Goal: Transaction & Acquisition: Purchase product/service

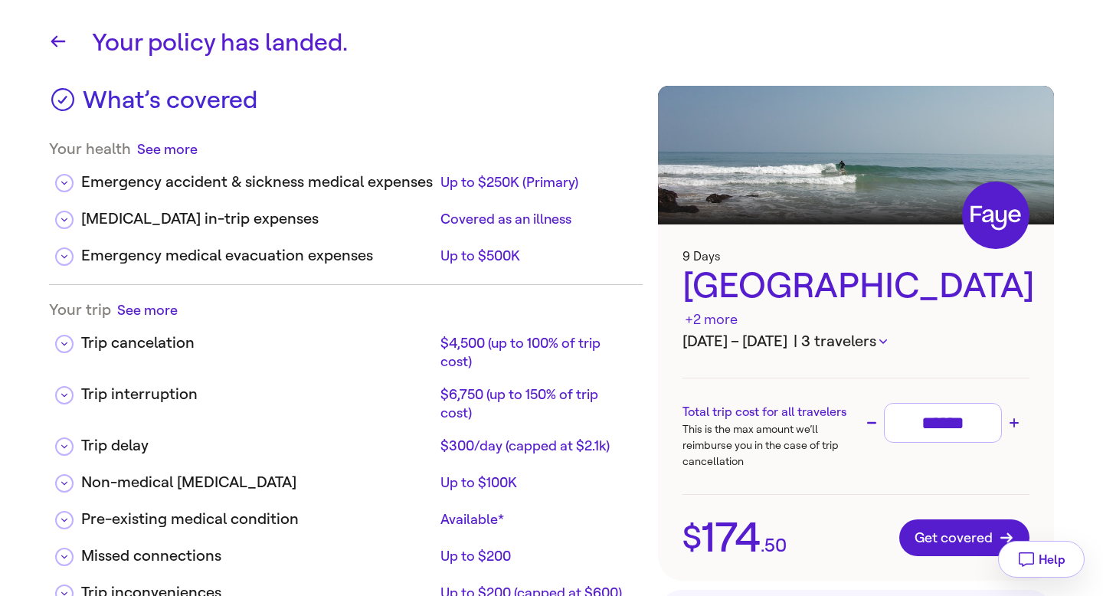
click at [887, 339] on icon "button" at bounding box center [884, 341] width 8 height 5
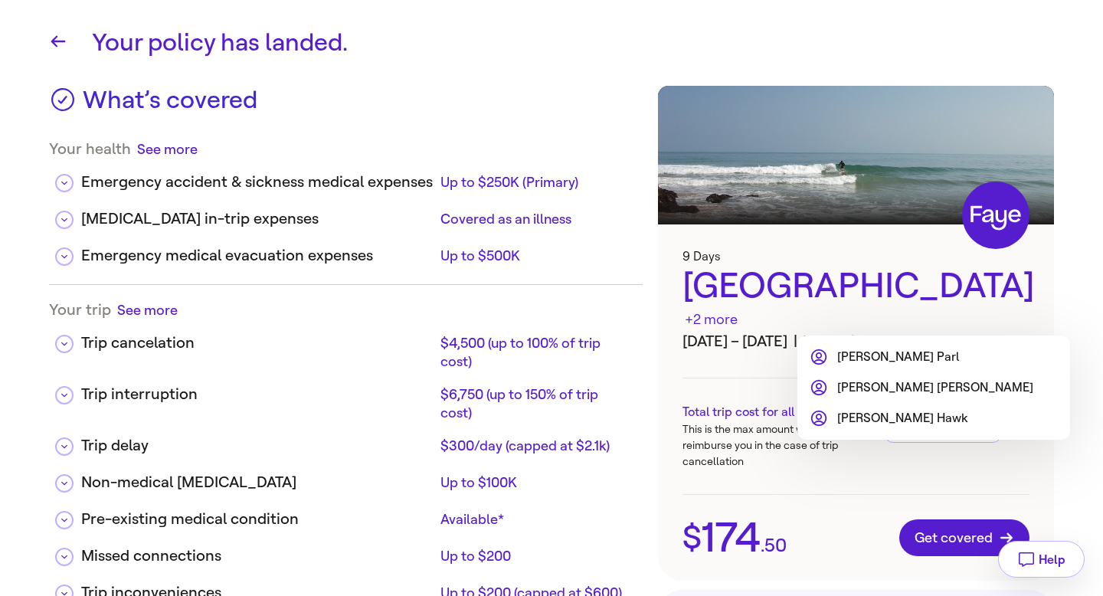
click at [808, 289] on div at bounding box center [551, 298] width 1103 height 596
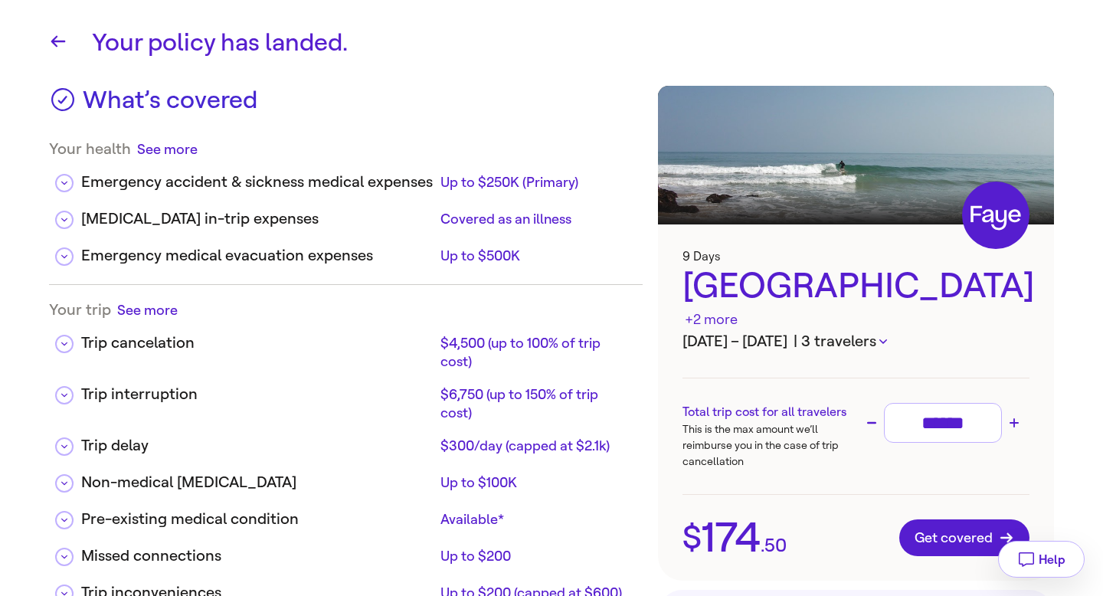
click at [738, 310] on div "+2 more" at bounding box center [711, 320] width 53 height 21
click at [887, 339] on icon "button" at bounding box center [884, 341] width 8 height 5
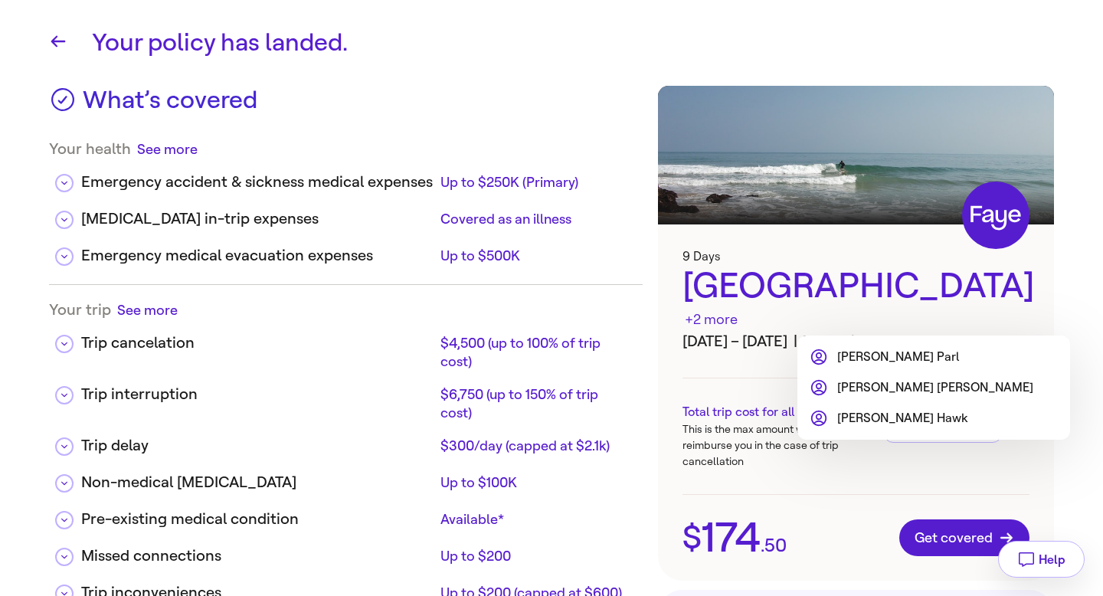
click at [863, 356] on li "[PERSON_NAME]" at bounding box center [922, 357] width 224 height 18
click at [864, 388] on li "[PERSON_NAME]" at bounding box center [922, 388] width 224 height 18
click at [861, 412] on li "[PERSON_NAME]" at bounding box center [922, 418] width 224 height 18
click at [859, 421] on li "[PERSON_NAME]" at bounding box center [922, 418] width 224 height 18
click at [861, 349] on li "[PERSON_NAME]" at bounding box center [922, 357] width 224 height 18
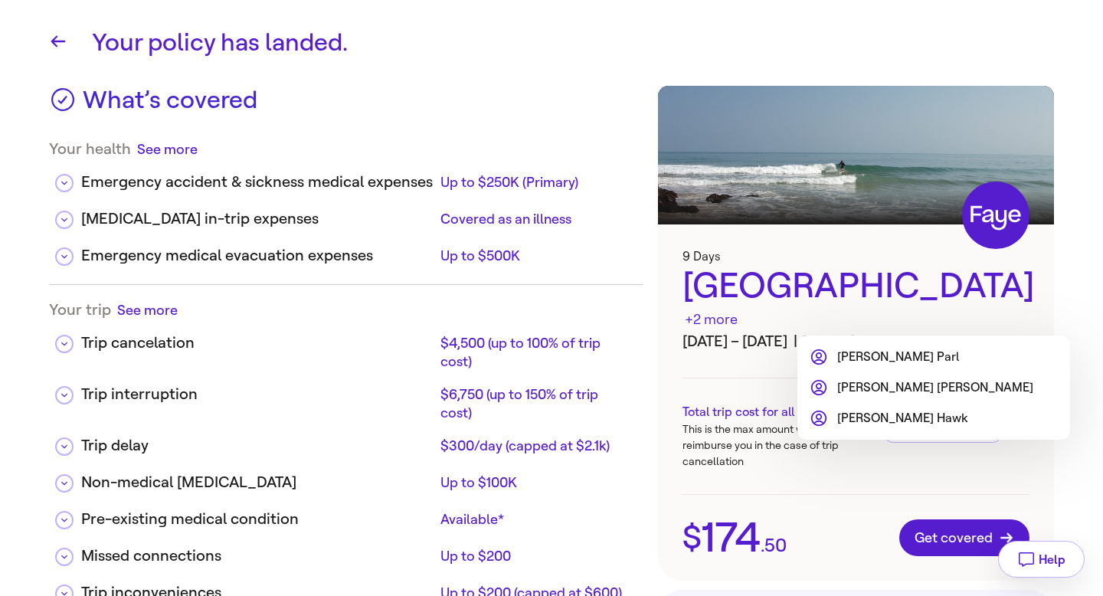
click at [900, 305] on div at bounding box center [551, 298] width 1103 height 596
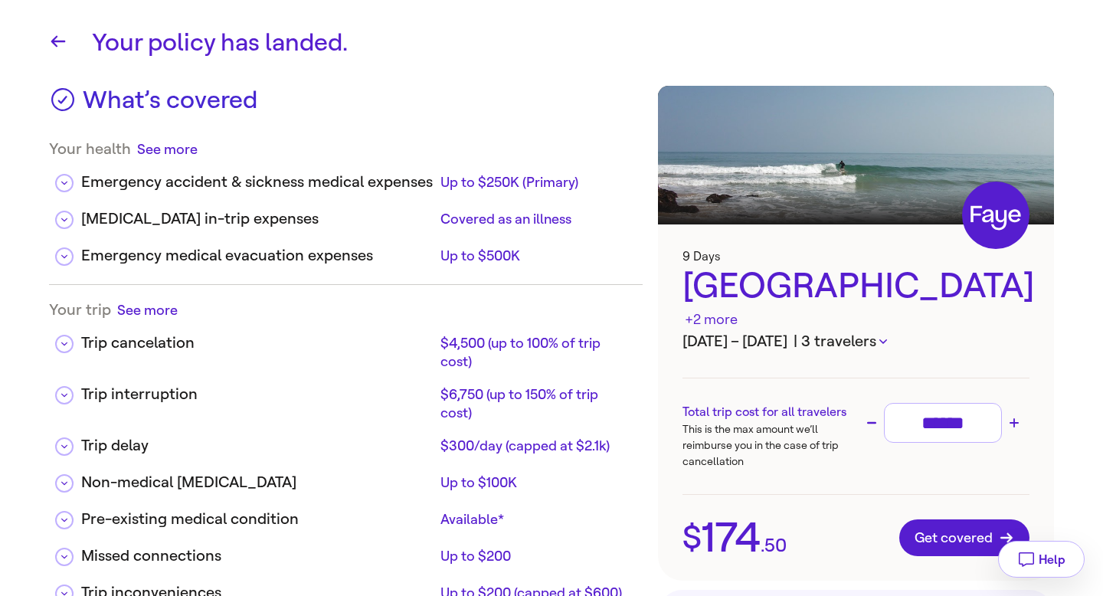
click at [887, 339] on icon "button" at bounding box center [884, 341] width 8 height 5
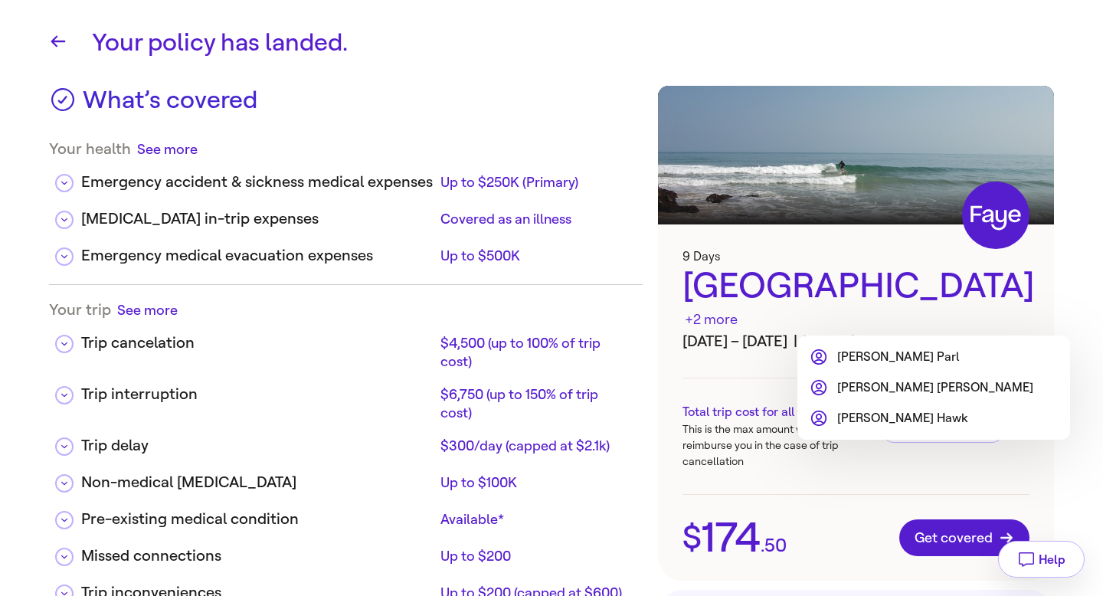
click at [896, 320] on div at bounding box center [551, 298] width 1103 height 596
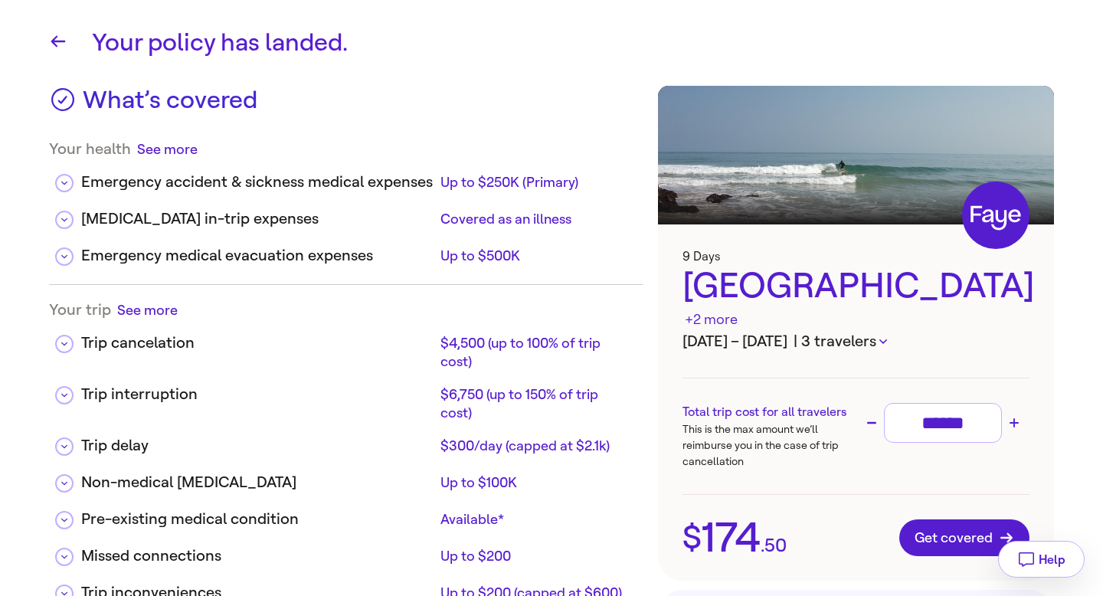
click at [738, 310] on div "+2 more" at bounding box center [711, 320] width 53 height 21
click at [693, 403] on h3 "Total trip cost for all travelers" at bounding box center [769, 412] width 173 height 18
click at [887, 339] on icon "button" at bounding box center [884, 341] width 8 height 5
